Goal: Answer question/provide support

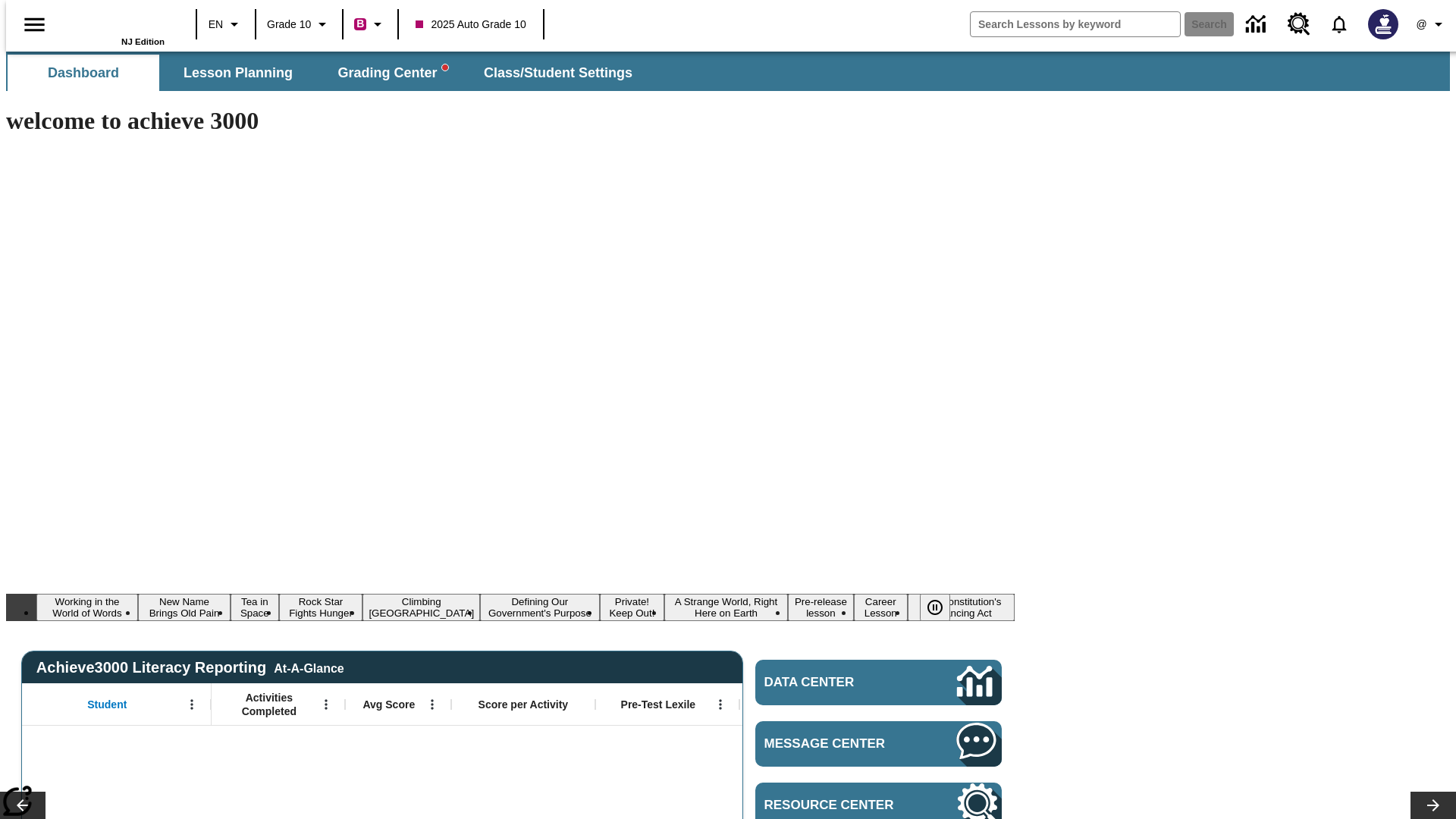
type input "-1"
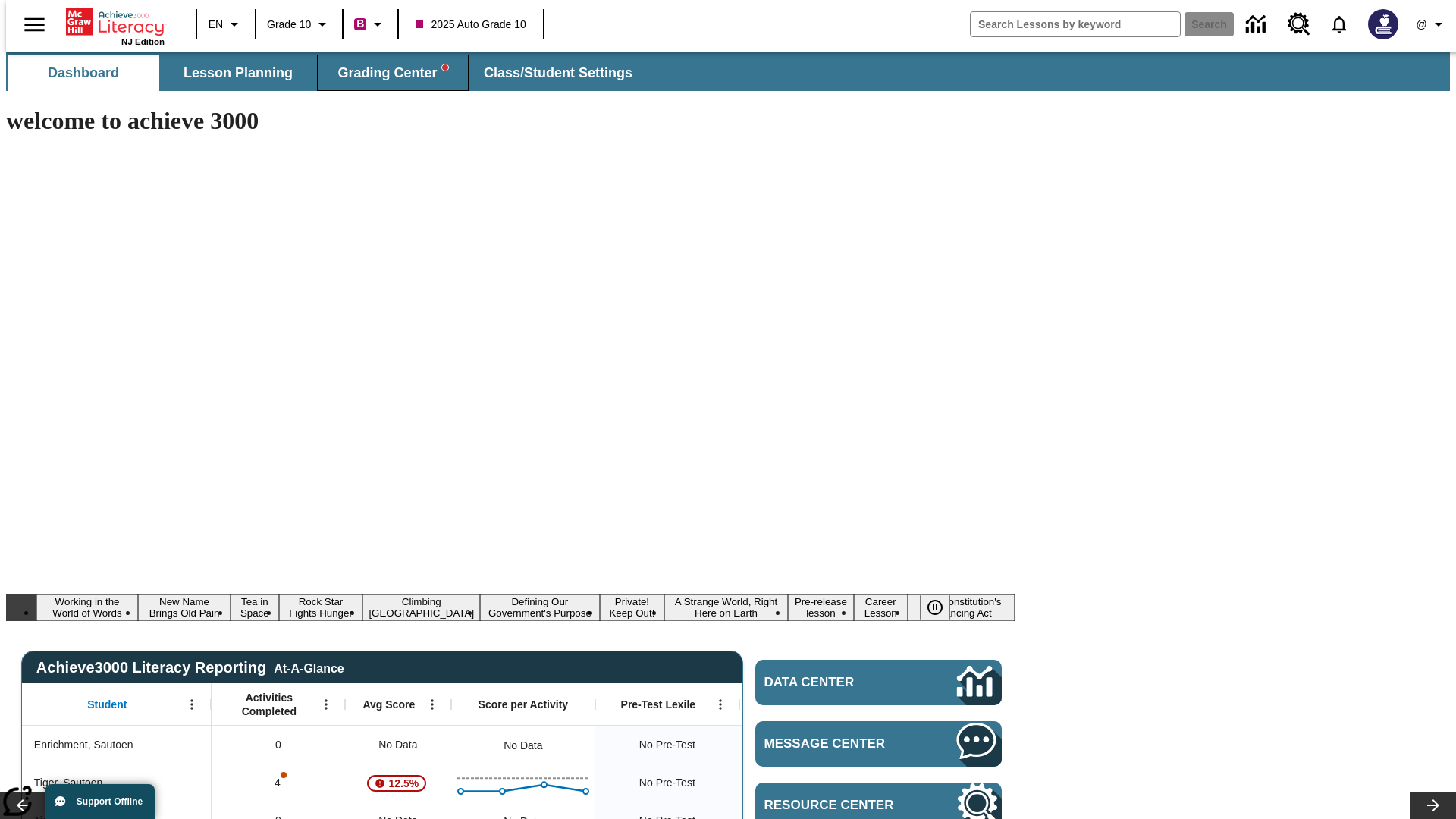
click at [387, 73] on span "Grading Center" at bounding box center [391, 74] width 109 height 17
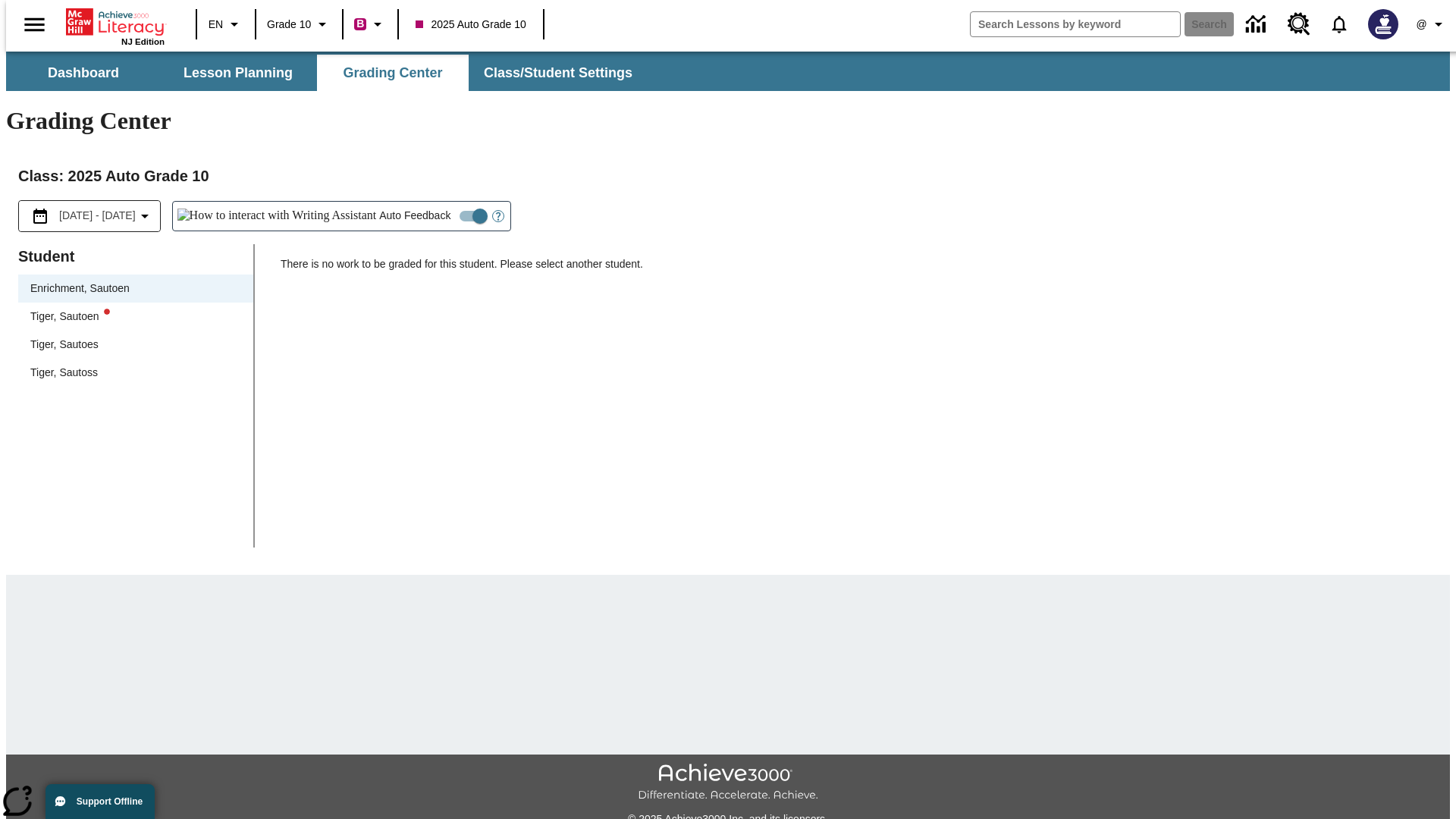
click at [131, 309] on div "Tiger, Sautoen" at bounding box center [136, 317] width 211 height 16
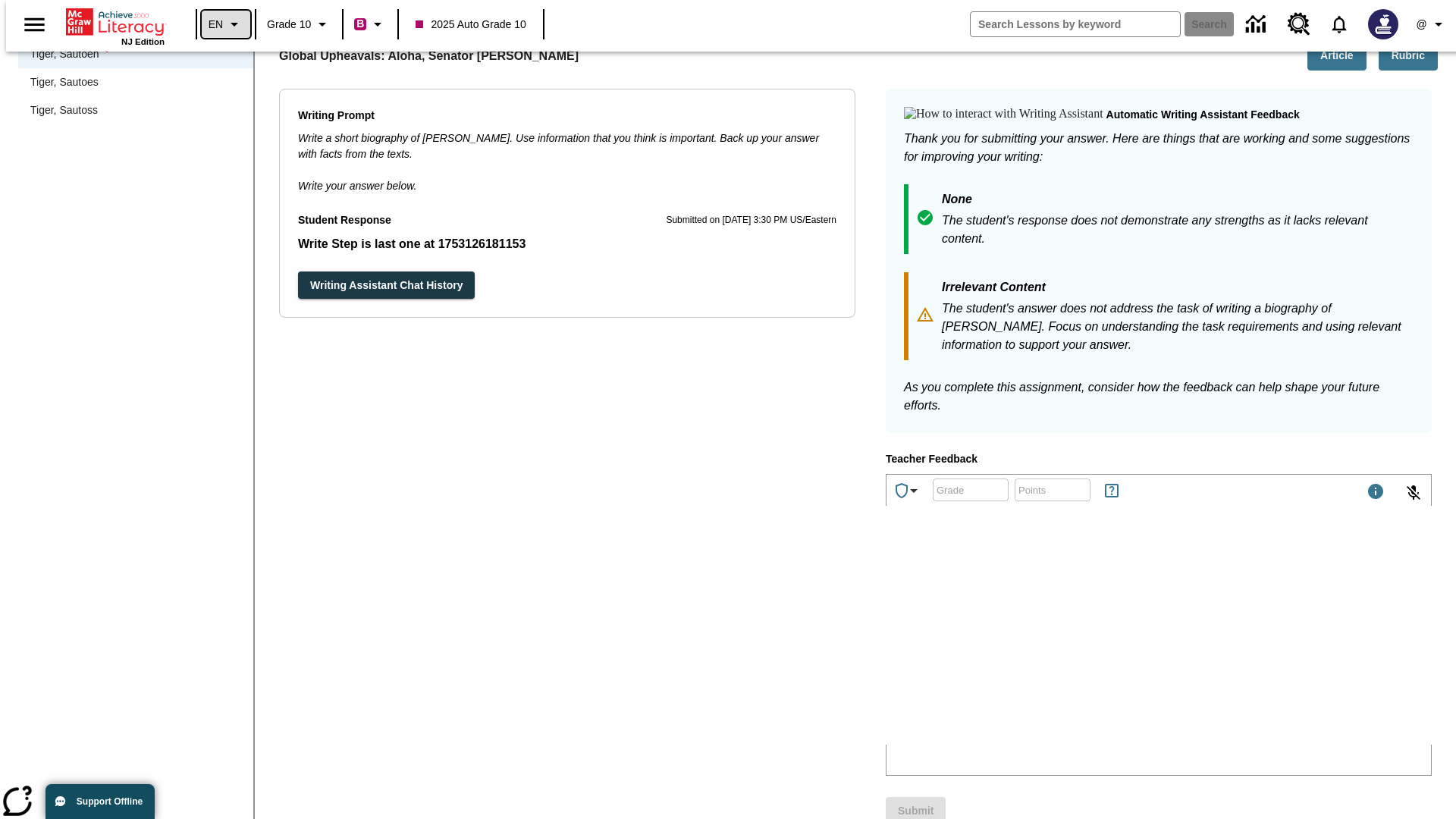
click at [225, 24] on icon "Language: EN, Select a language" at bounding box center [233, 24] width 18 height 18
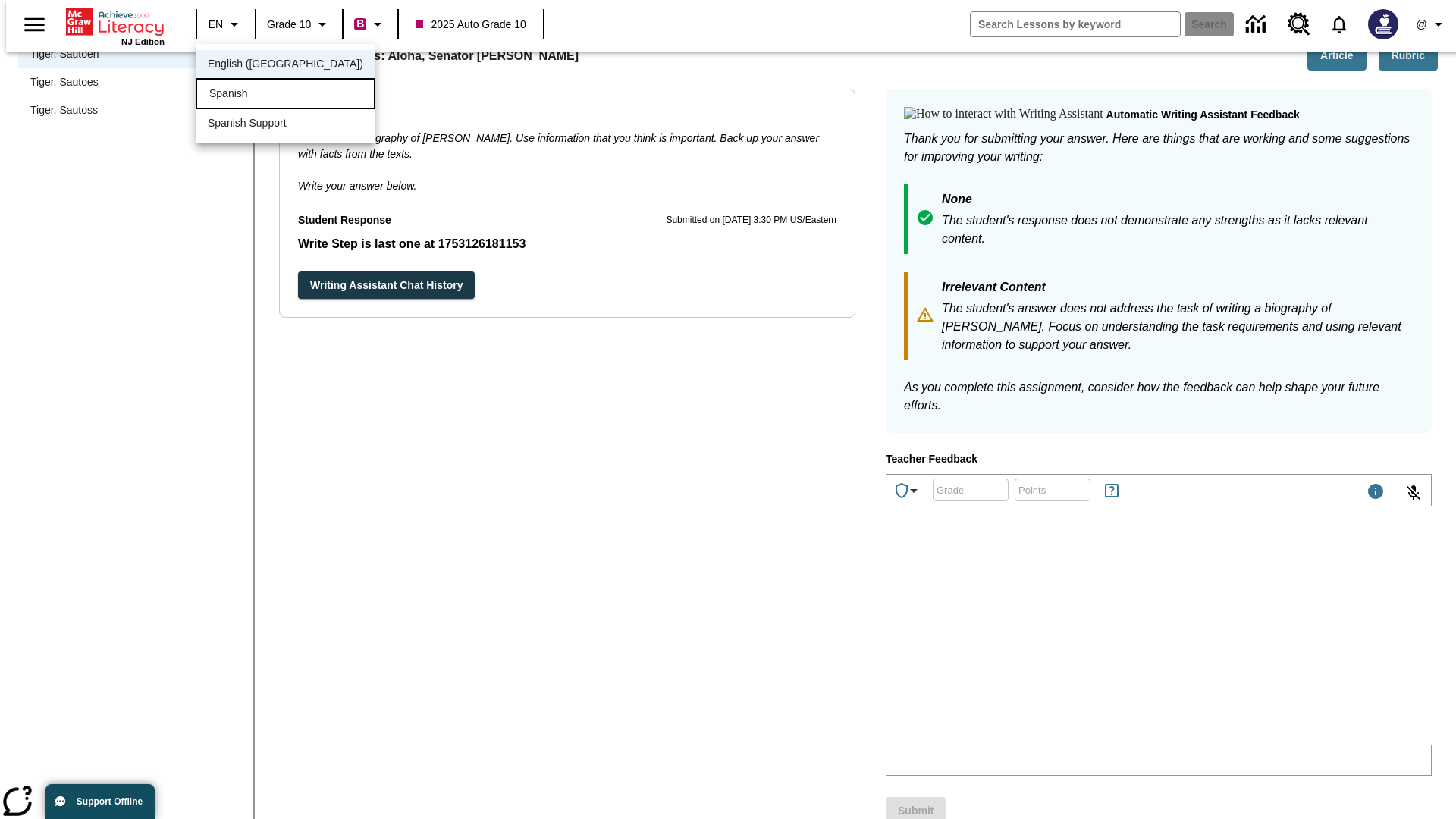
click at [253, 95] on div "Spanish" at bounding box center [285, 94] width 179 height 31
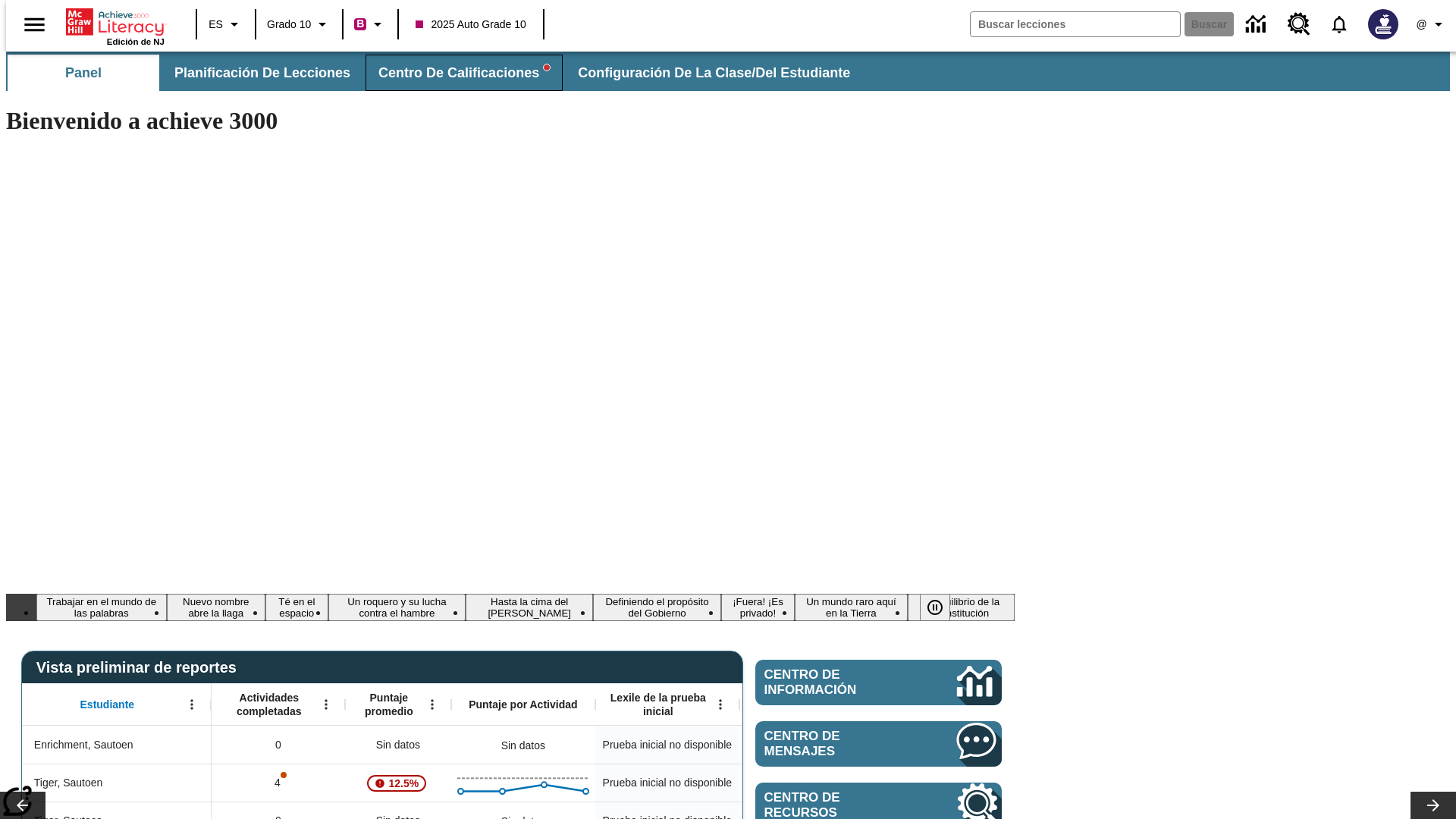
click at [451, 73] on span "Centro de calificaciones" at bounding box center [463, 74] width 171 height 17
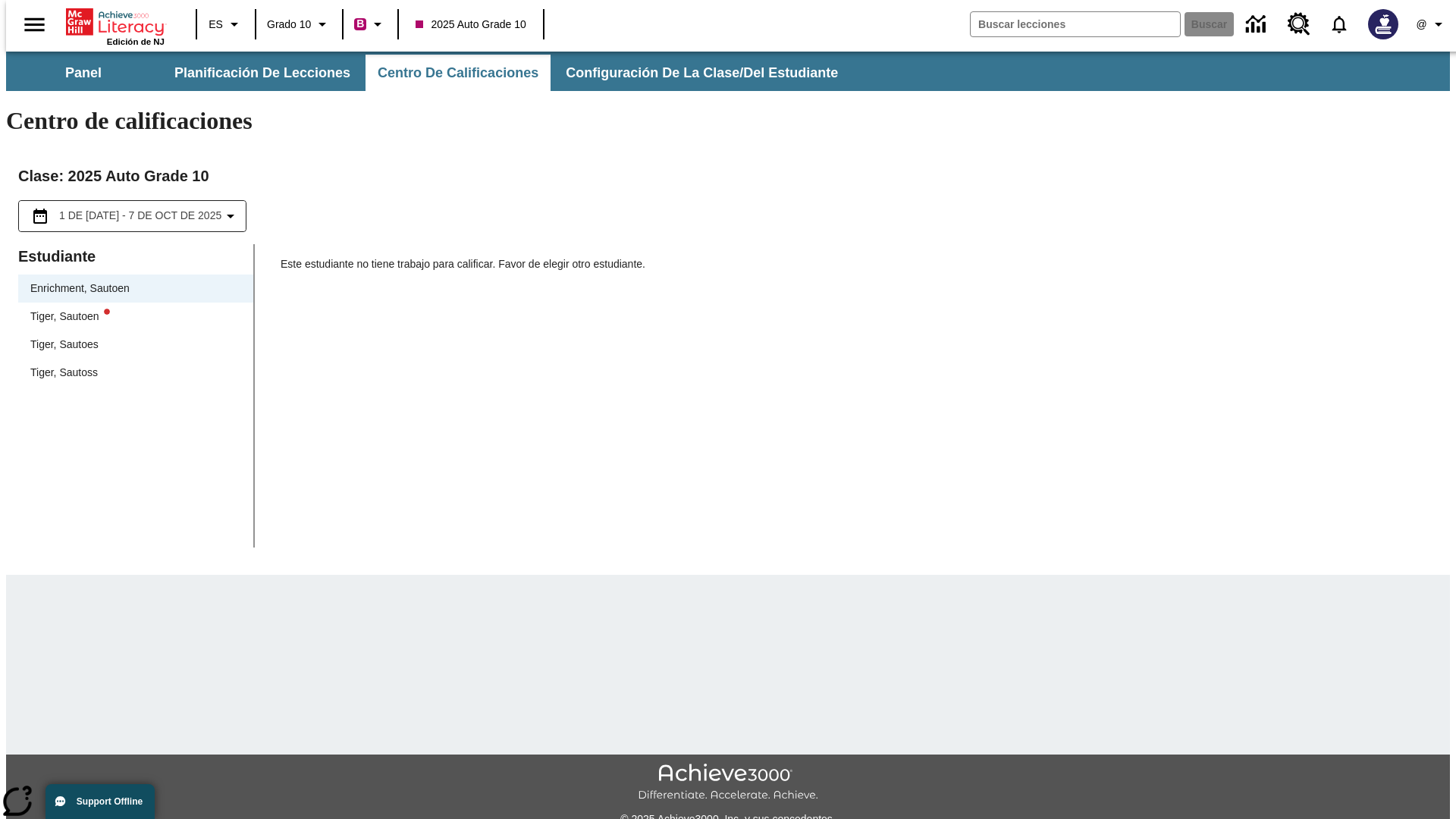
click at [131, 309] on div "Tiger, Sautoen" at bounding box center [136, 317] width 211 height 16
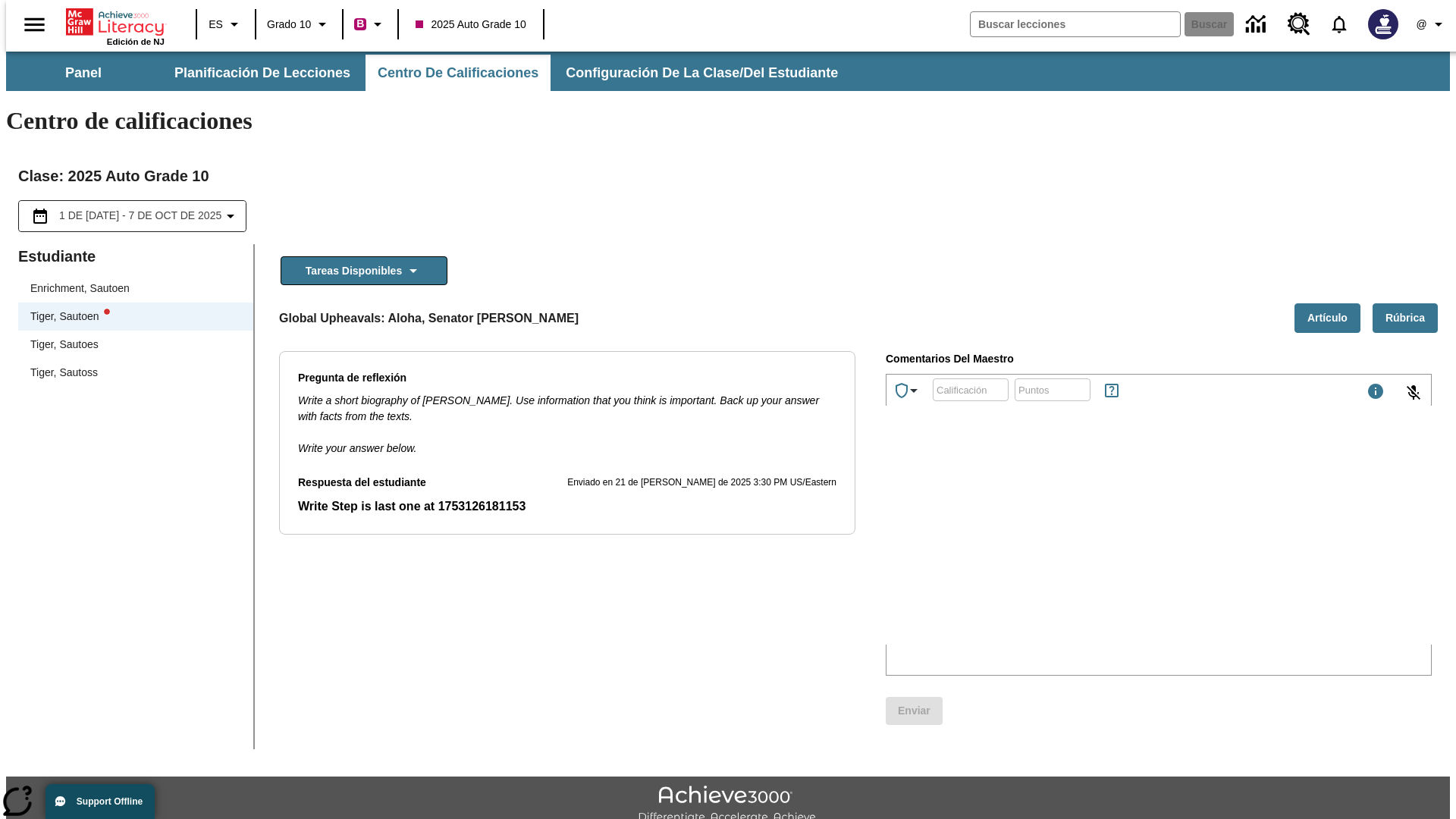
scroll to position [34, 0]
